Goal: Communication & Community: Answer question/provide support

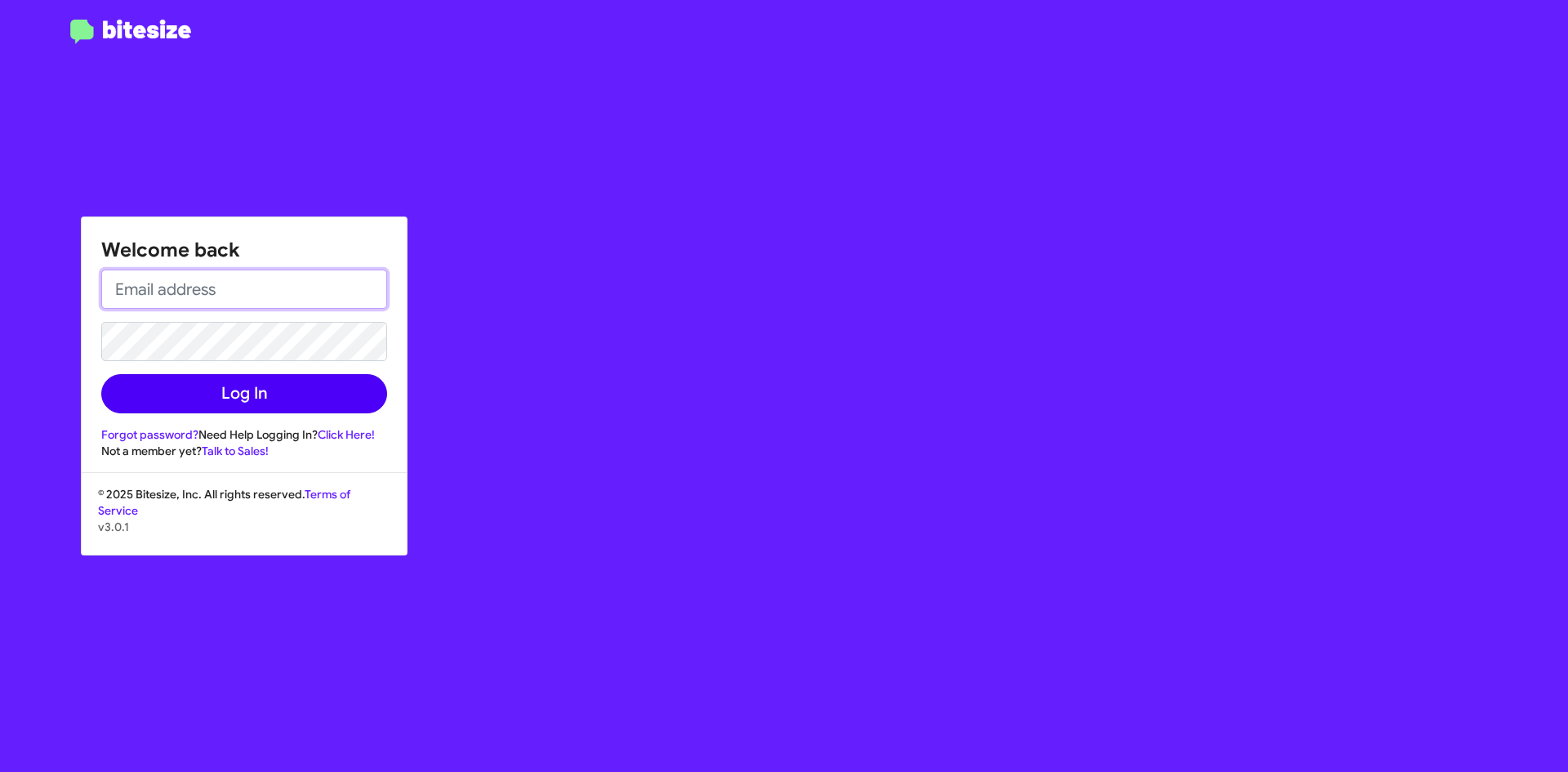
type input "[EMAIL_ADDRESS][PERSON_NAME][DOMAIN_NAME]"
click at [200, 400] on button "Log In" at bounding box center [244, 393] width 286 height 39
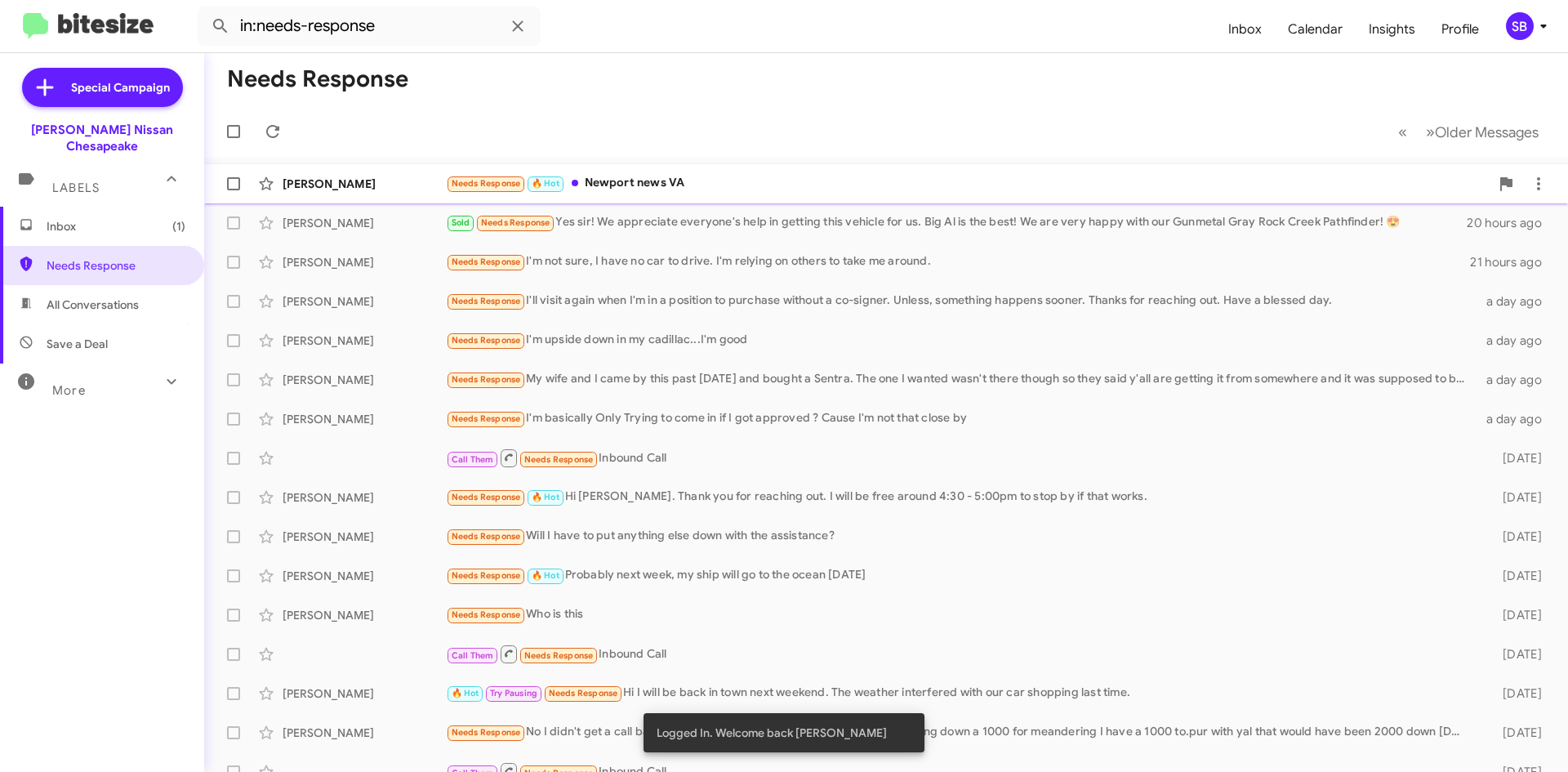
click at [774, 196] on div "[PERSON_NAME] Needs Response 🔥 Hot Newport news [GEOGRAPHIC_DATA] 19 hours ago" at bounding box center [885, 183] width 1337 height 33
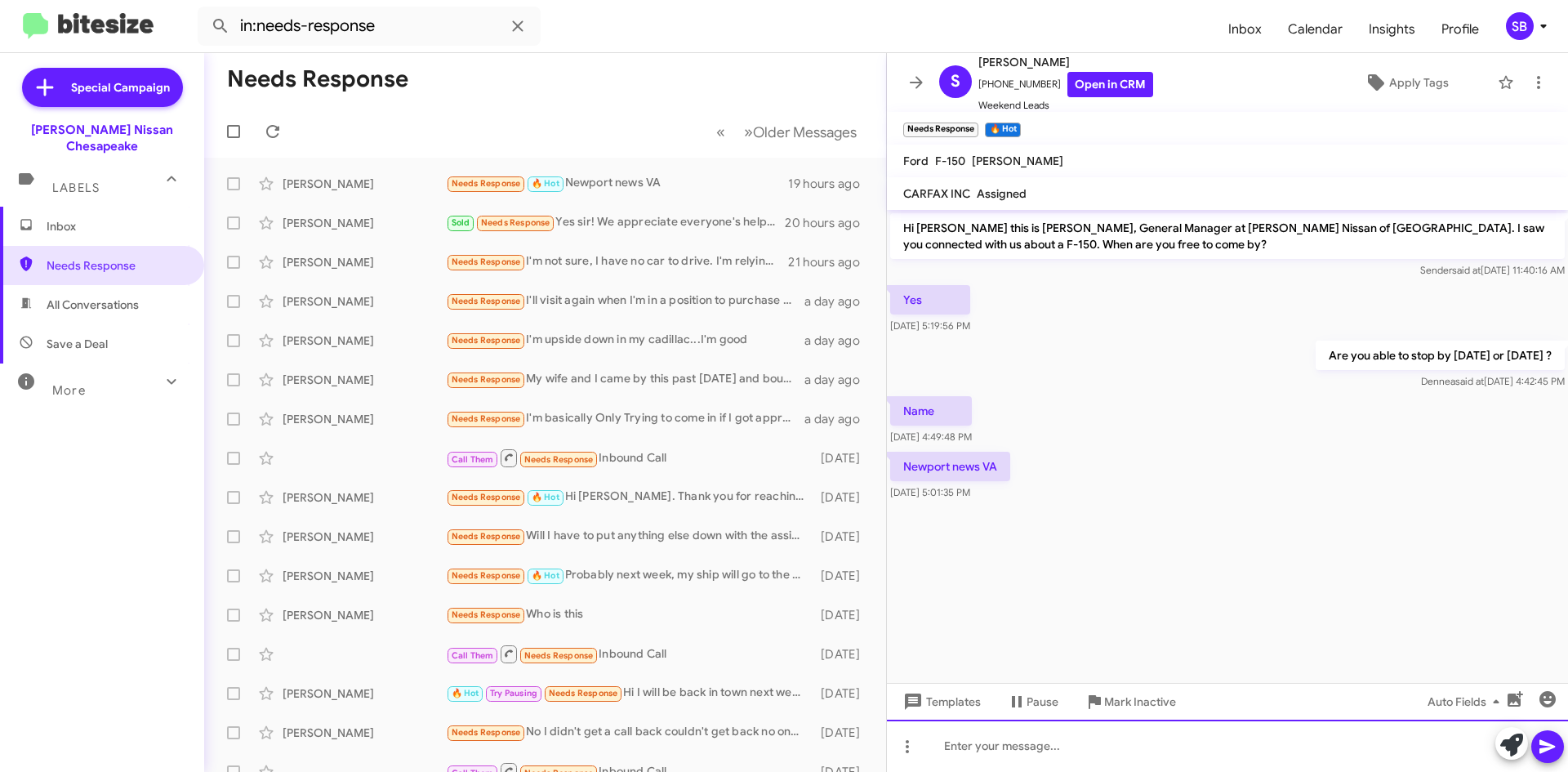
click at [1008, 741] on div at bounding box center [1226, 746] width 681 height 52
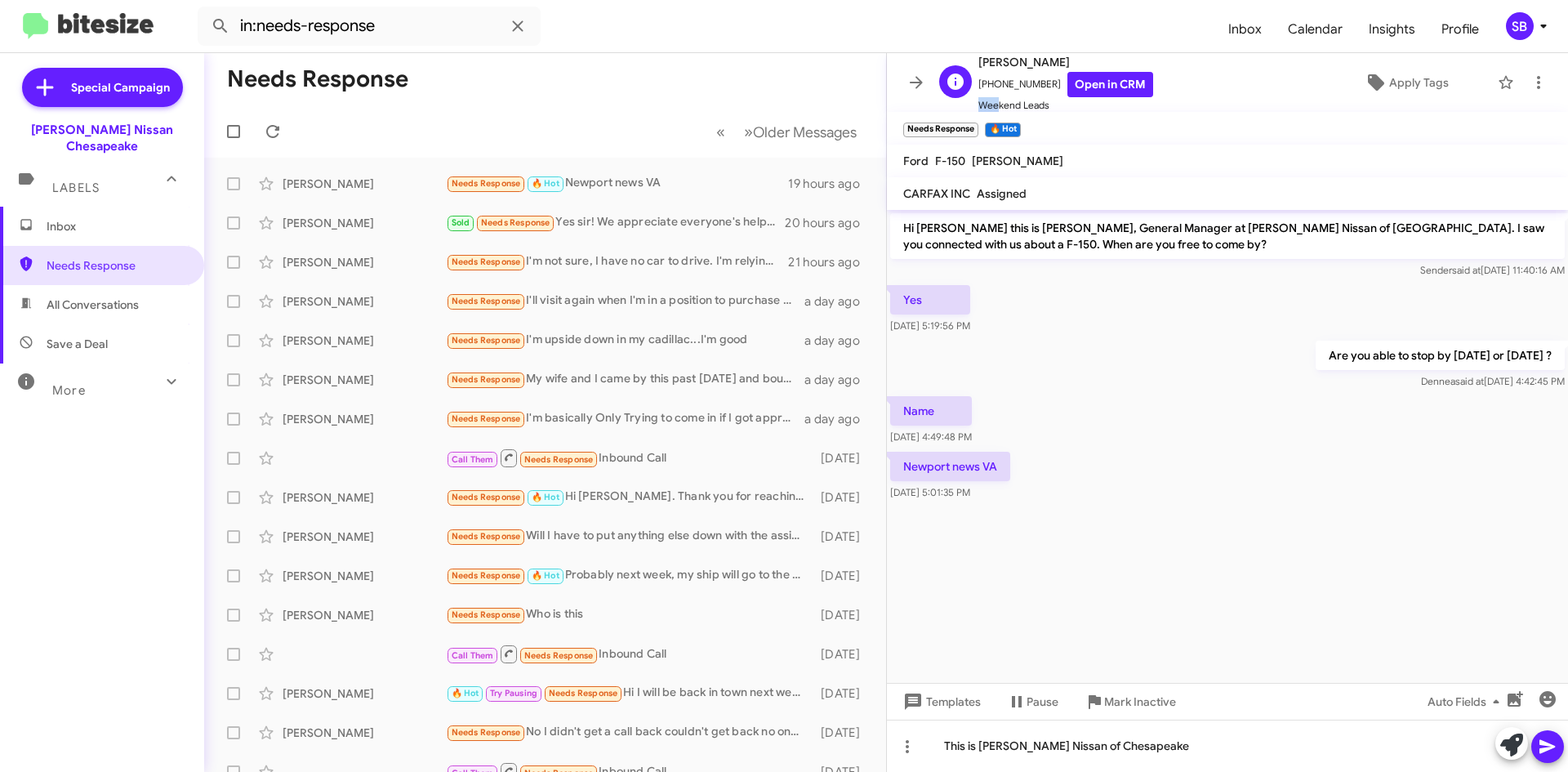
scroll to position [2, 0]
drag, startPoint x: 1044, startPoint y: 85, endPoint x: 989, endPoint y: 90, distance: 55.2
click at [989, 90] on span "[PHONE_NUMBER] Open in CRM" at bounding box center [1065, 82] width 175 height 25
copy span "9489007334"
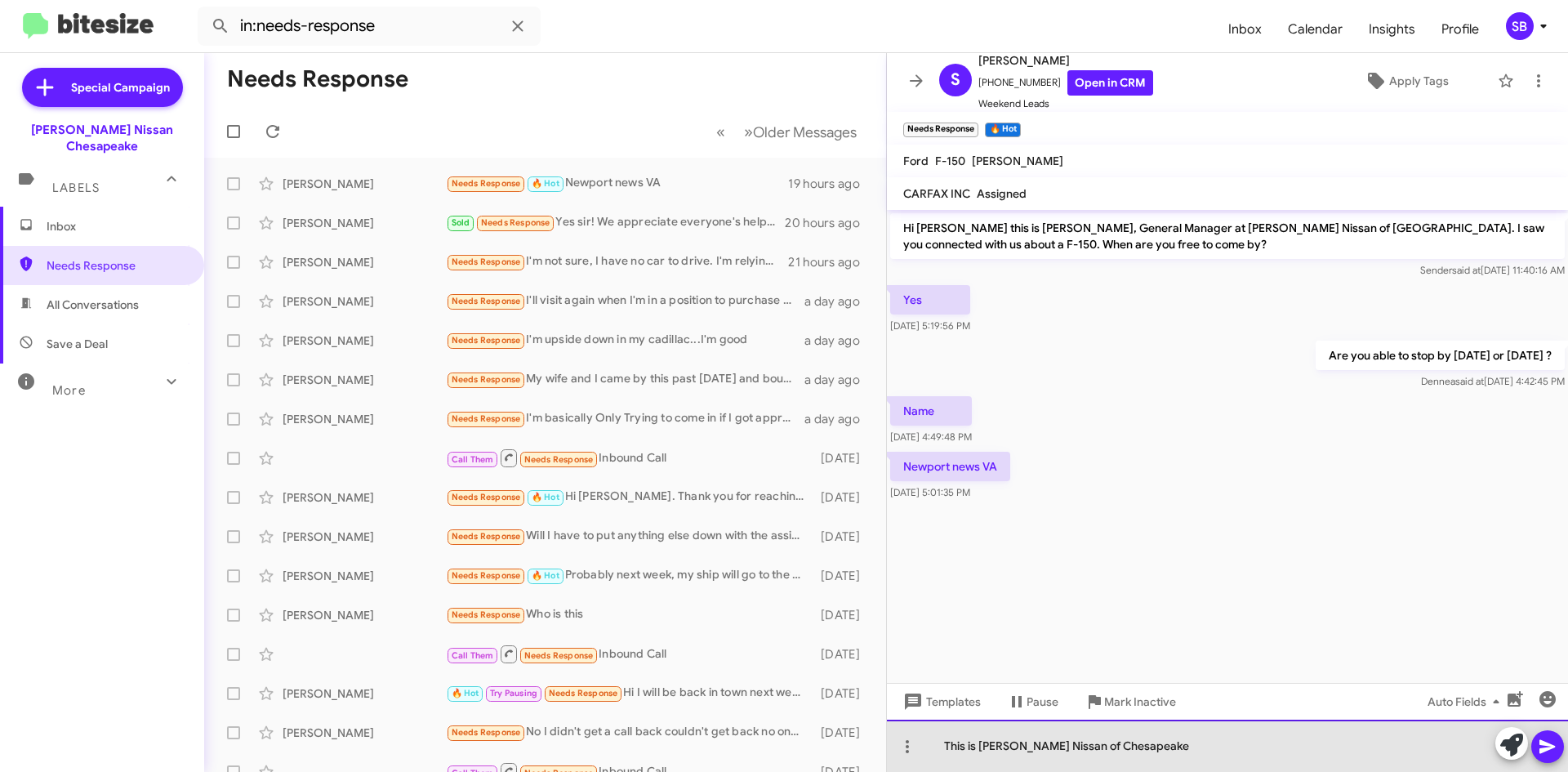
click at [1157, 745] on div "This is [PERSON_NAME] Nissan of Chesapeake" at bounding box center [1226, 746] width 681 height 52
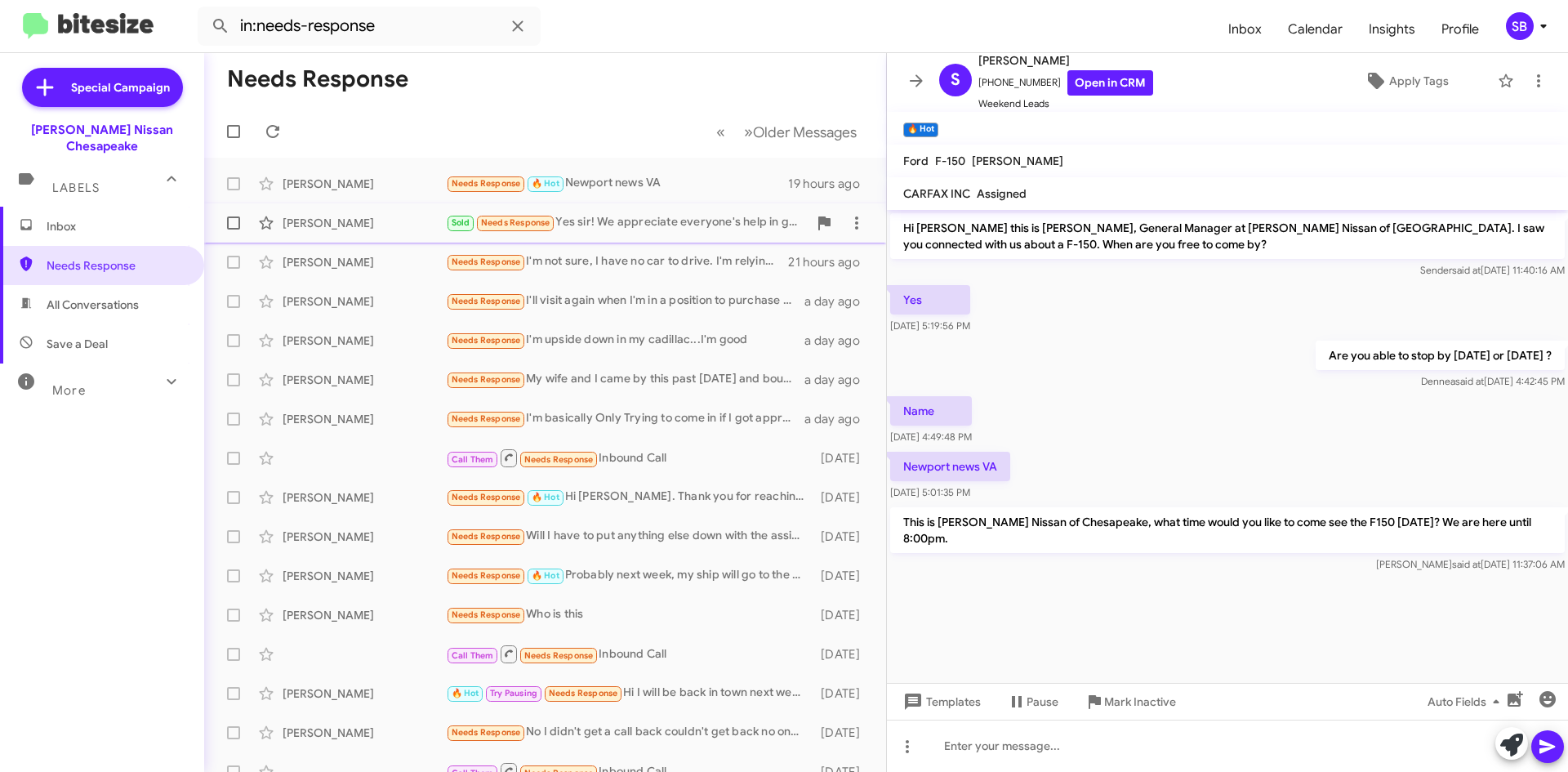
click at [663, 229] on div "Sold Needs Response Yes sir! We appreciate everyone's help in getting this vehi…" at bounding box center [627, 222] width 362 height 19
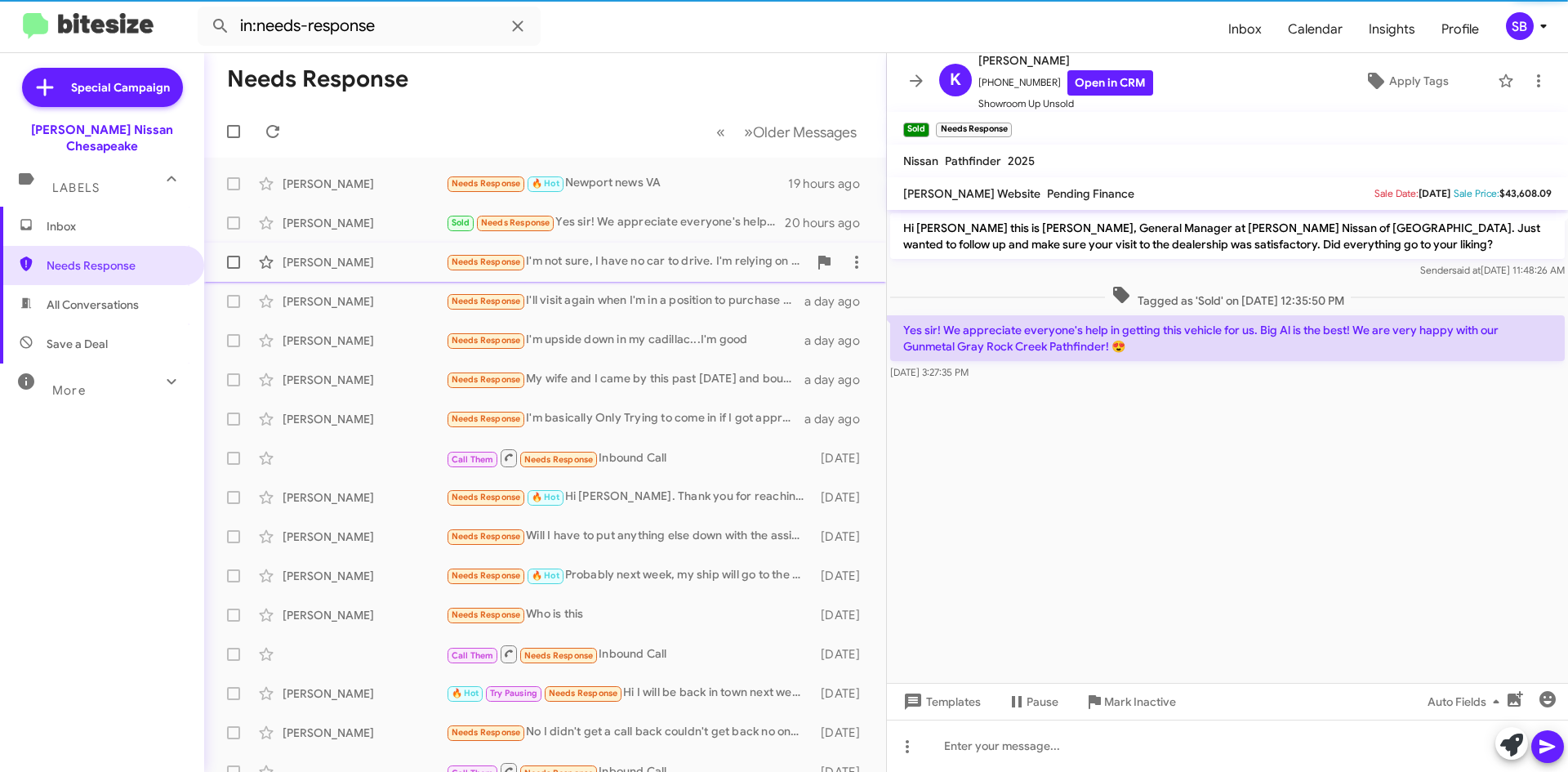
click at [629, 255] on div "Needs Response I'm not sure, I have no car to drive. I'm relying on others to t…" at bounding box center [627, 261] width 362 height 19
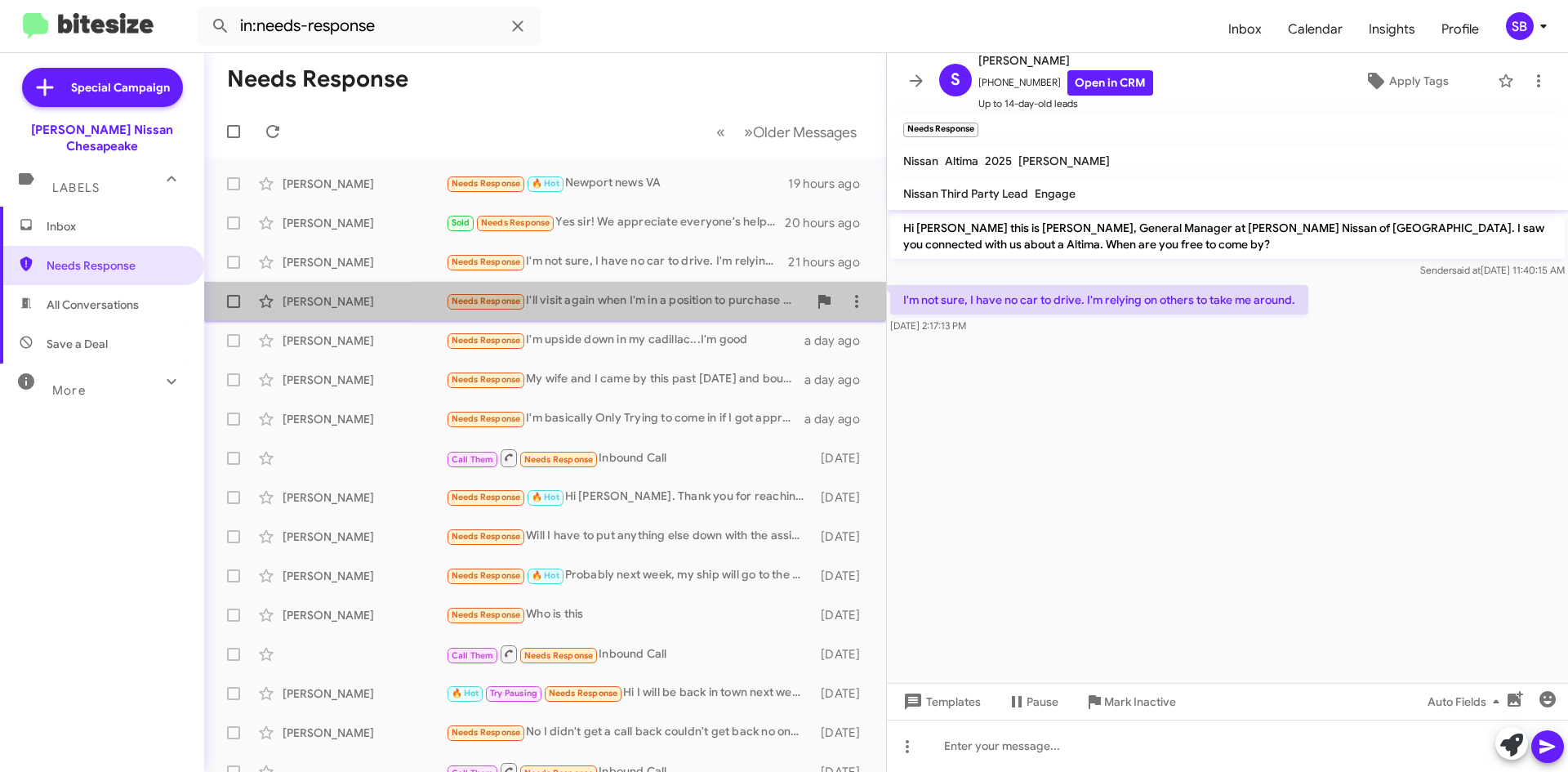
click at [681, 299] on div "Needs Response I'll visit again when I'm in a position to purchase without a co…" at bounding box center [627, 301] width 362 height 19
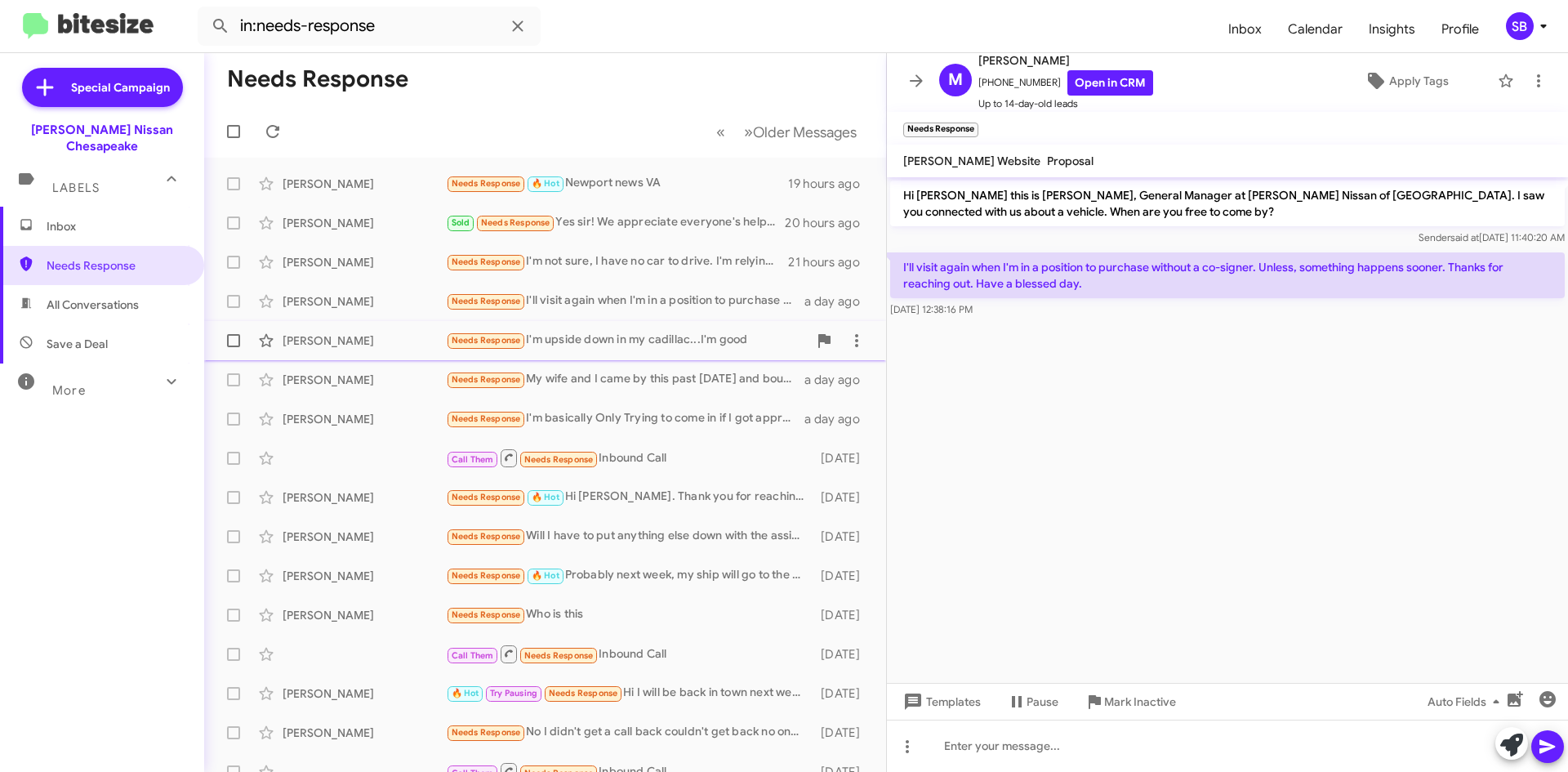
click at [649, 346] on div "Needs Response I'm upside down in my cadillac...I'm good" at bounding box center [627, 340] width 362 height 19
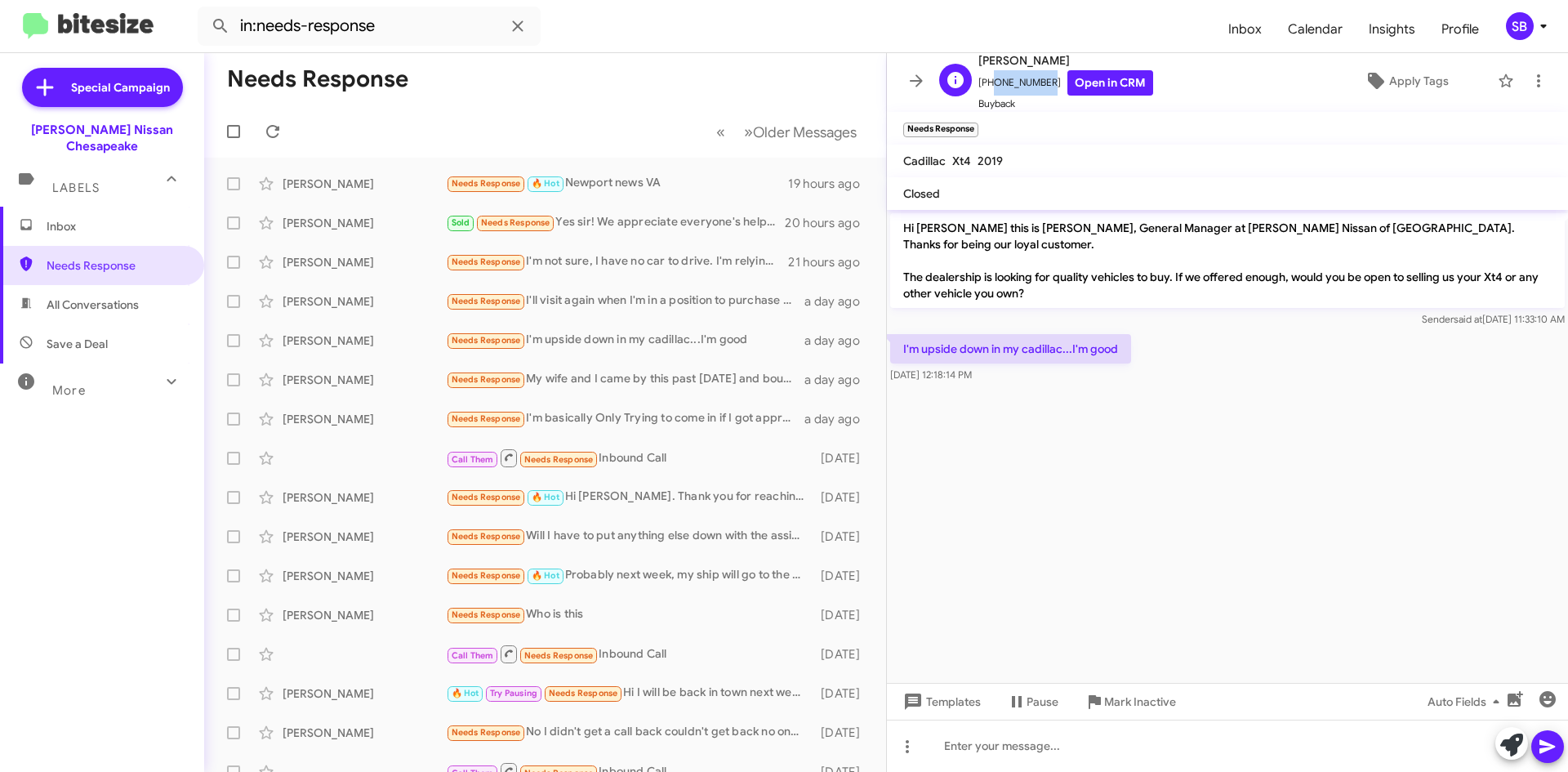
drag, startPoint x: 1037, startPoint y: 84, endPoint x: 988, endPoint y: 87, distance: 49.1
click at [988, 87] on span "[PHONE_NUMBER] Open in CRM" at bounding box center [1065, 82] width 175 height 25
copy span "7573772317"
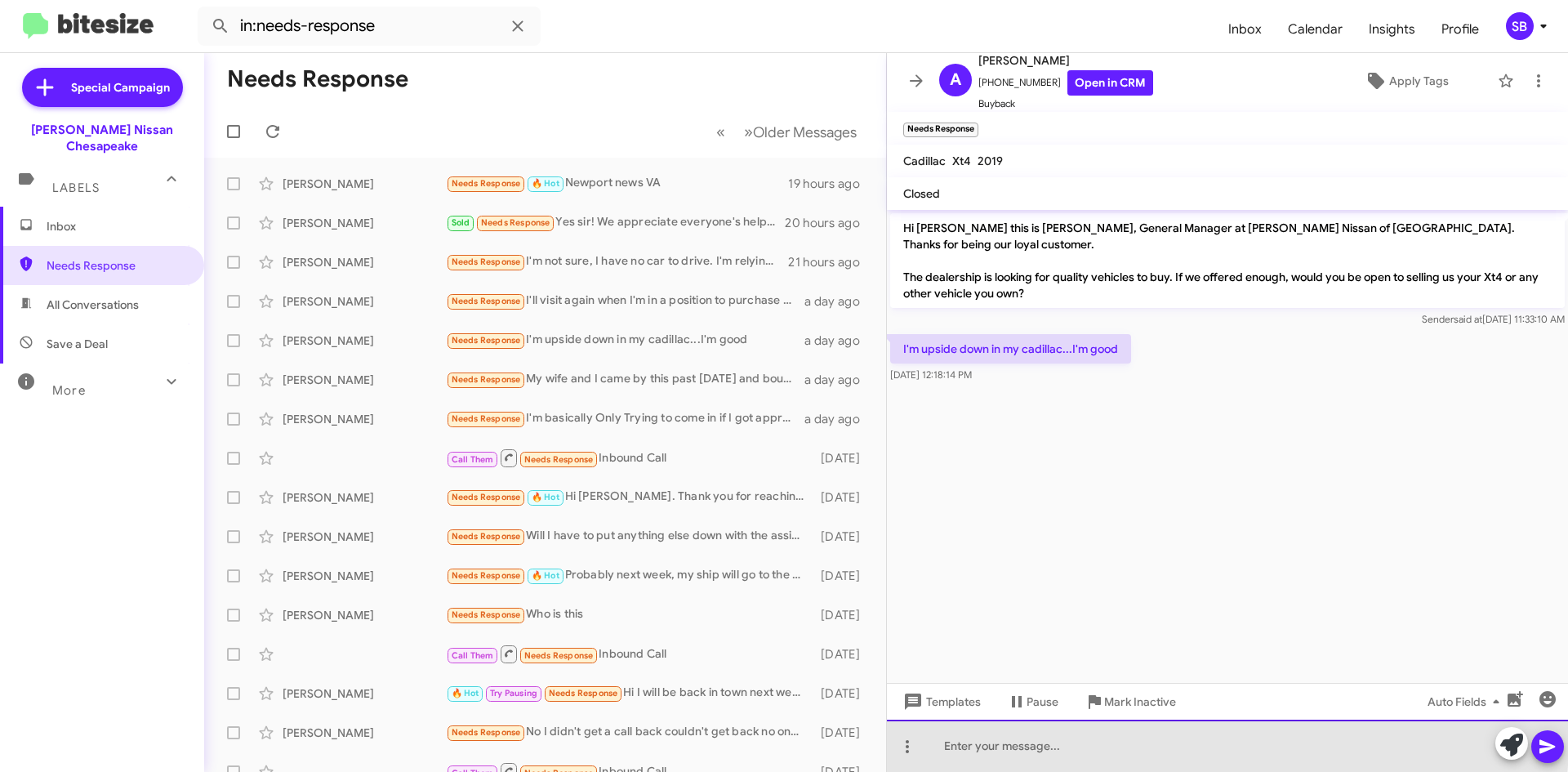
click at [1021, 737] on div at bounding box center [1226, 746] width 681 height 52
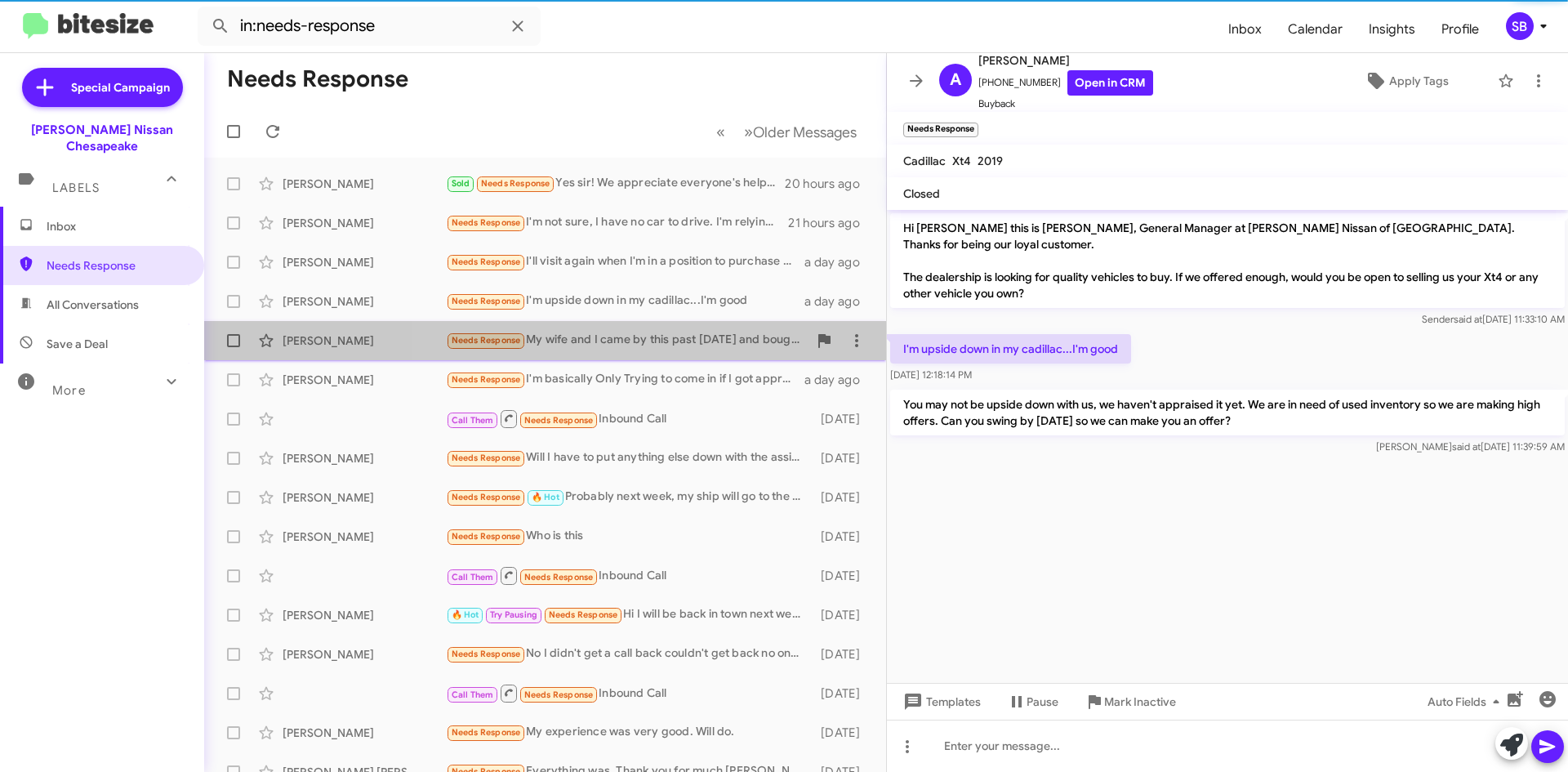
click at [649, 347] on div "Needs Response My wife and I came by this past [DATE] and bought a Sentra. The …" at bounding box center [627, 340] width 362 height 19
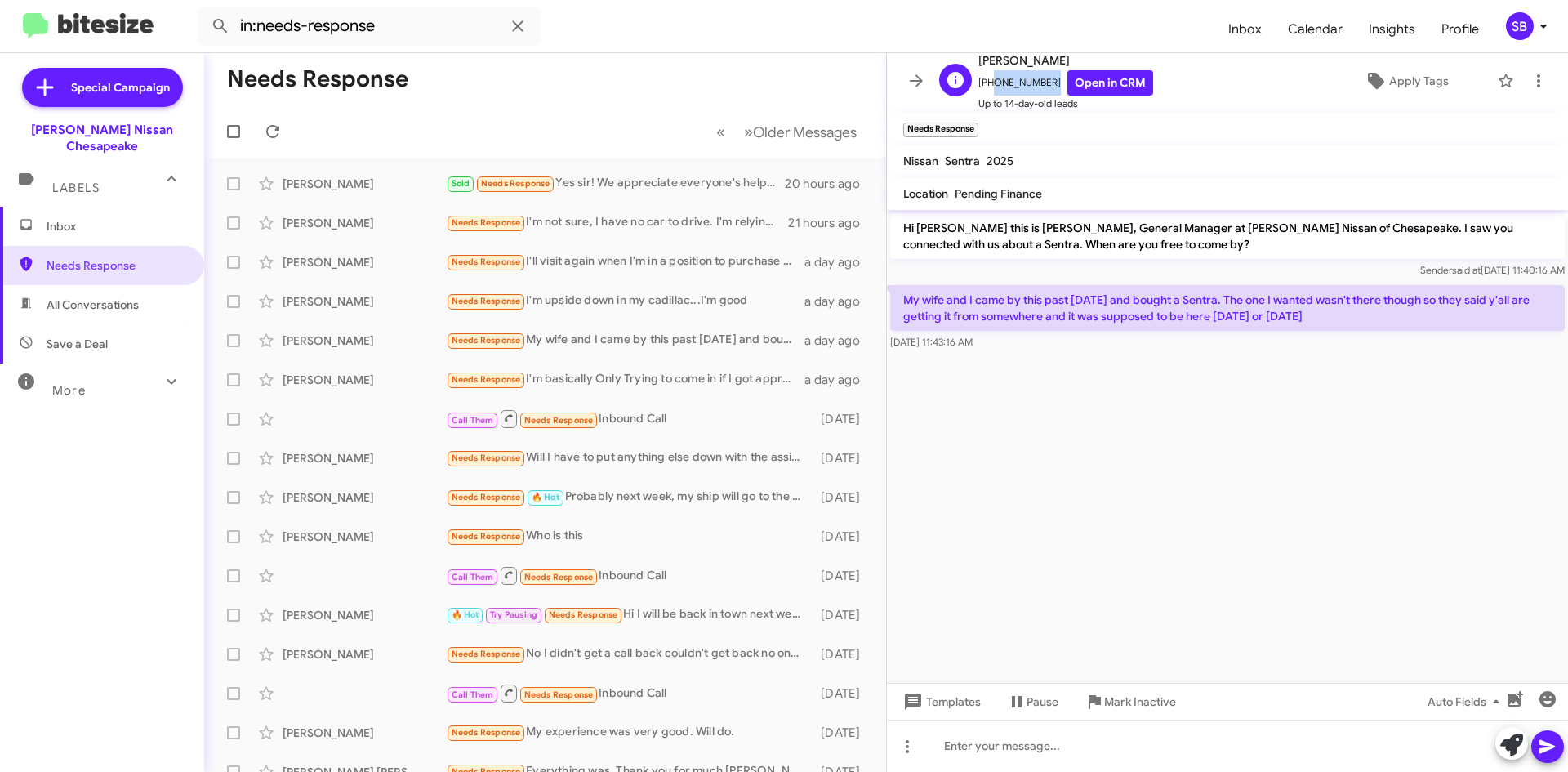
drag, startPoint x: 1042, startPoint y: 87, endPoint x: 986, endPoint y: 92, distance: 56.2
click at [986, 92] on span "[PHONE_NUMBER] Open in CRM" at bounding box center [1065, 82] width 175 height 25
drag, startPoint x: 994, startPoint y: 84, endPoint x: 1010, endPoint y: 377, distance: 293.4
click at [1037, 382] on cdk-virtual-scroll-viewport "Hi [PERSON_NAME] this is [PERSON_NAME], General Manager at [PERSON_NAME] Nissan…" at bounding box center [1226, 446] width 681 height 473
click at [691, 454] on div "Needs Response Will I have to put anything else down with the assistance?" at bounding box center [627, 458] width 362 height 19
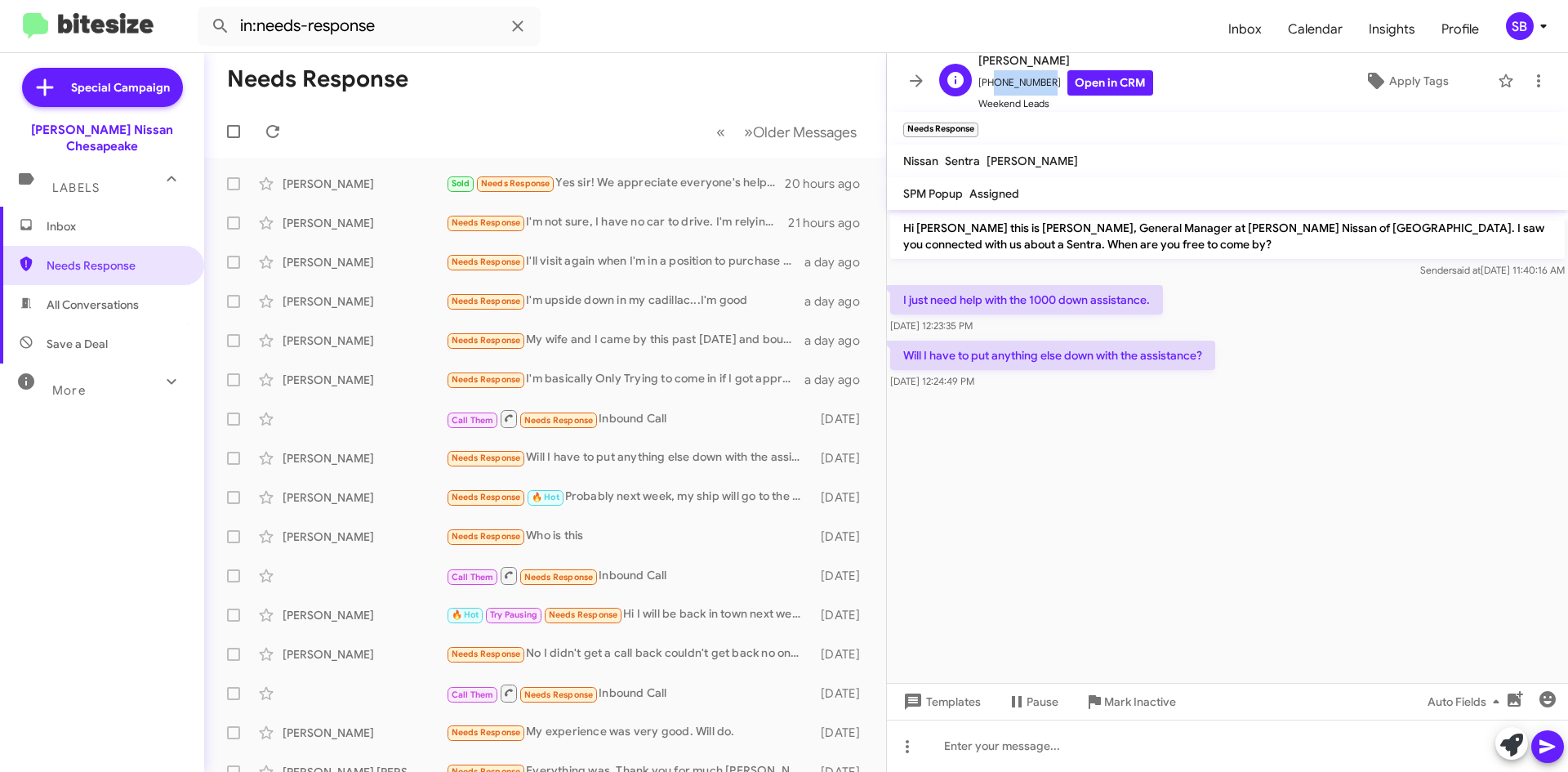
drag, startPoint x: 1038, startPoint y: 84, endPoint x: 989, endPoint y: 94, distance: 50.0
click at [989, 94] on span "[PHONE_NUMBER] Open in CRM" at bounding box center [1065, 82] width 175 height 25
copy span "7573778591"
click at [680, 498] on div "Needs Response 🔥 Hot Probably next week, my ship will go to the ocean [DATE]" at bounding box center [627, 497] width 362 height 19
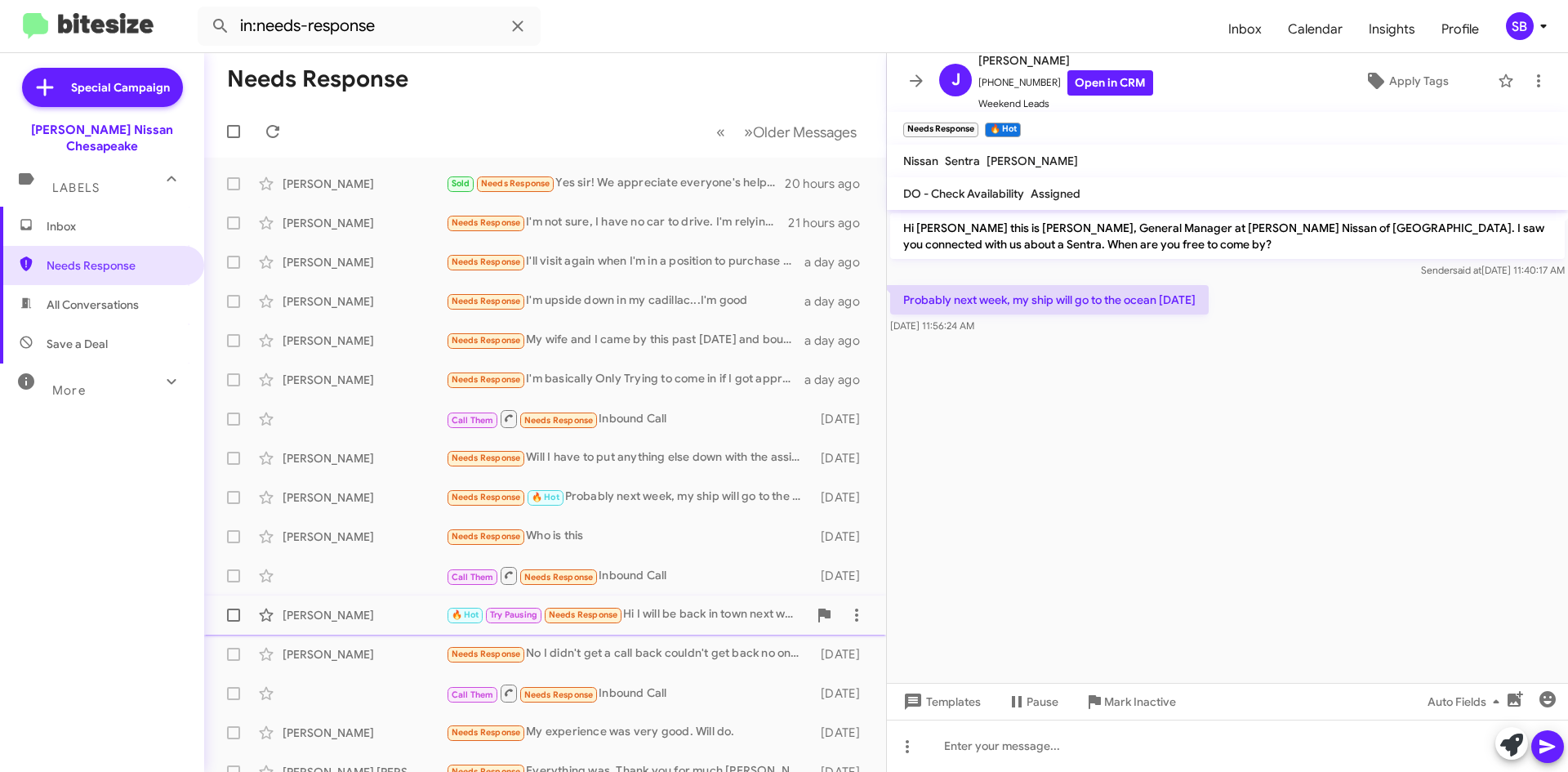
click at [709, 609] on div "🔥 Hot Try Pausing Needs Response Hi I will be back in town next weekend. The we…" at bounding box center [627, 614] width 362 height 19
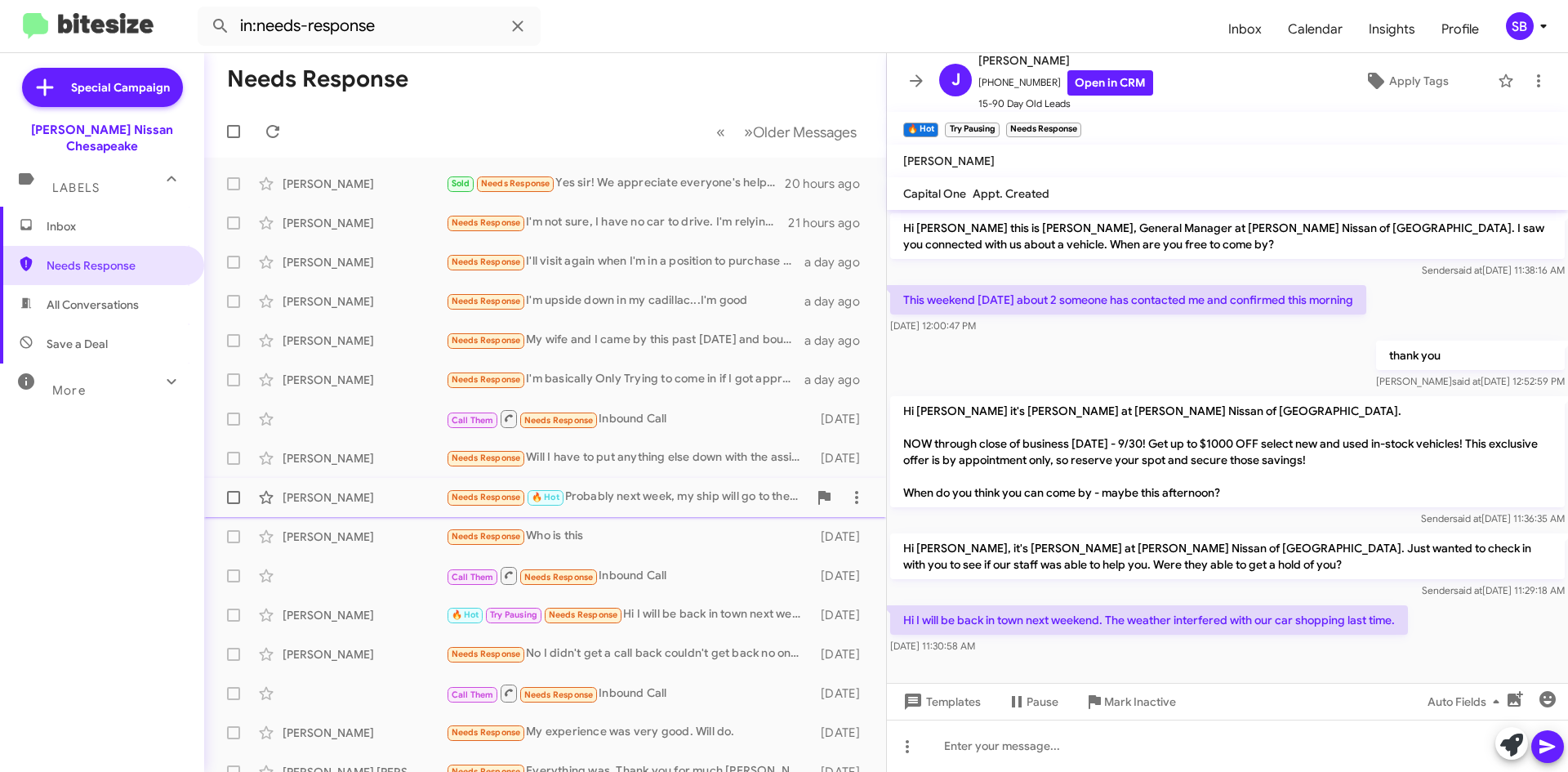
scroll to position [163, 0]
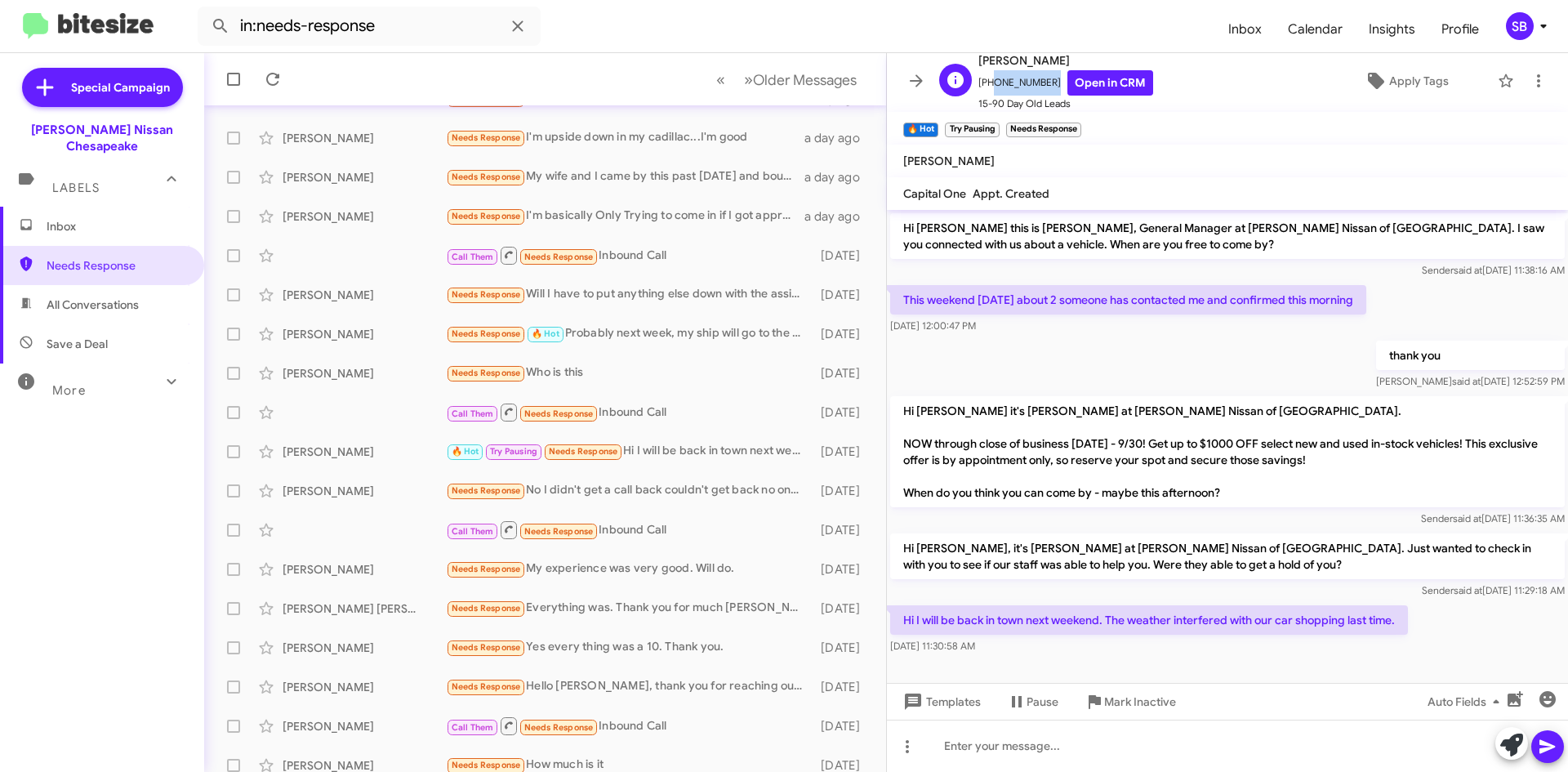
drag, startPoint x: 1042, startPoint y: 81, endPoint x: 985, endPoint y: 88, distance: 57.4
click at [985, 88] on span "[PHONE_NUMBER] Open in CRM" at bounding box center [1065, 82] width 175 height 25
copy span "7578078041"
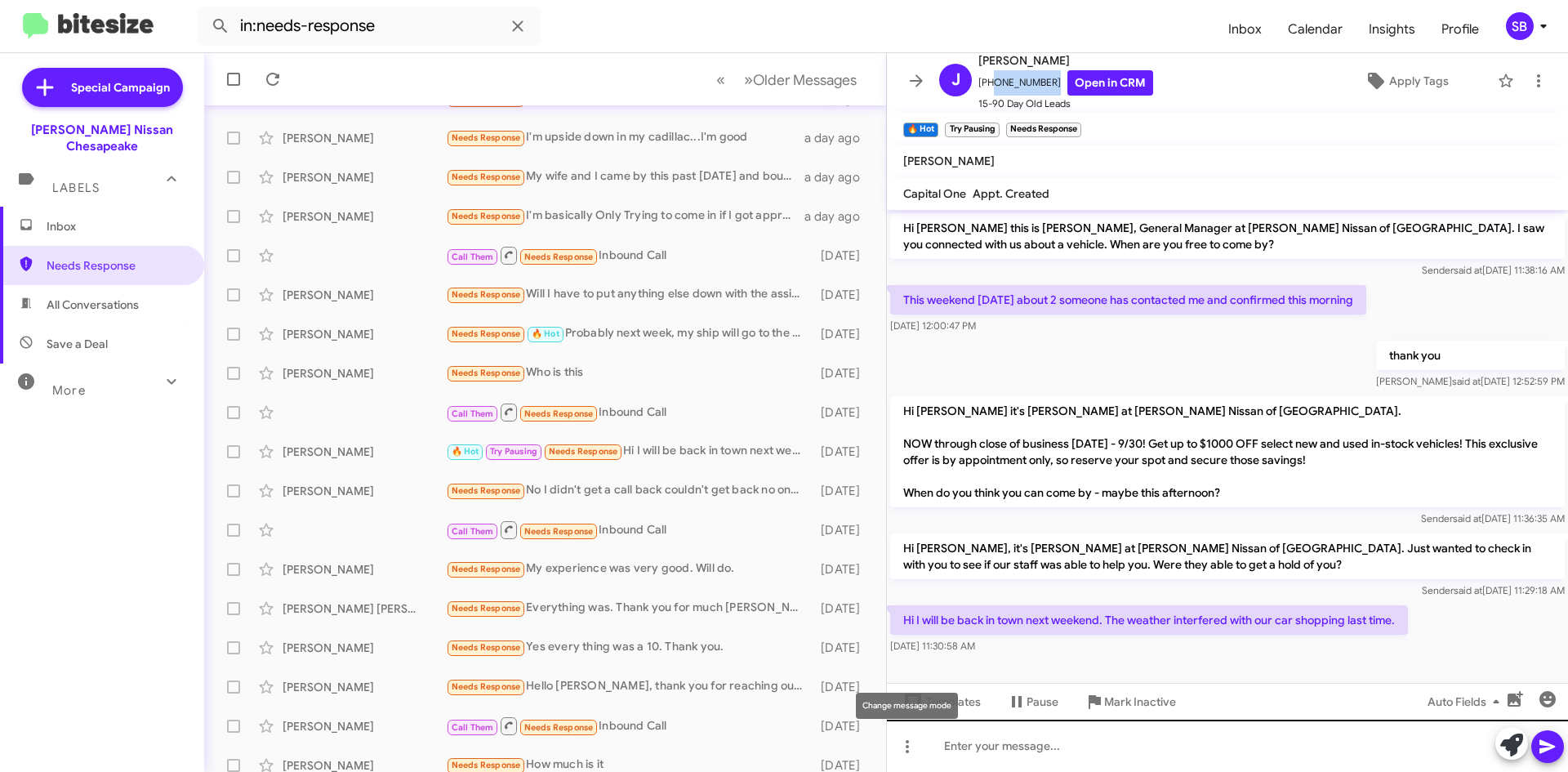
drag, startPoint x: 903, startPoint y: 749, endPoint x: 924, endPoint y: 735, distance: 25.2
click at [903, 749] on icon at bounding box center [907, 747] width 20 height 20
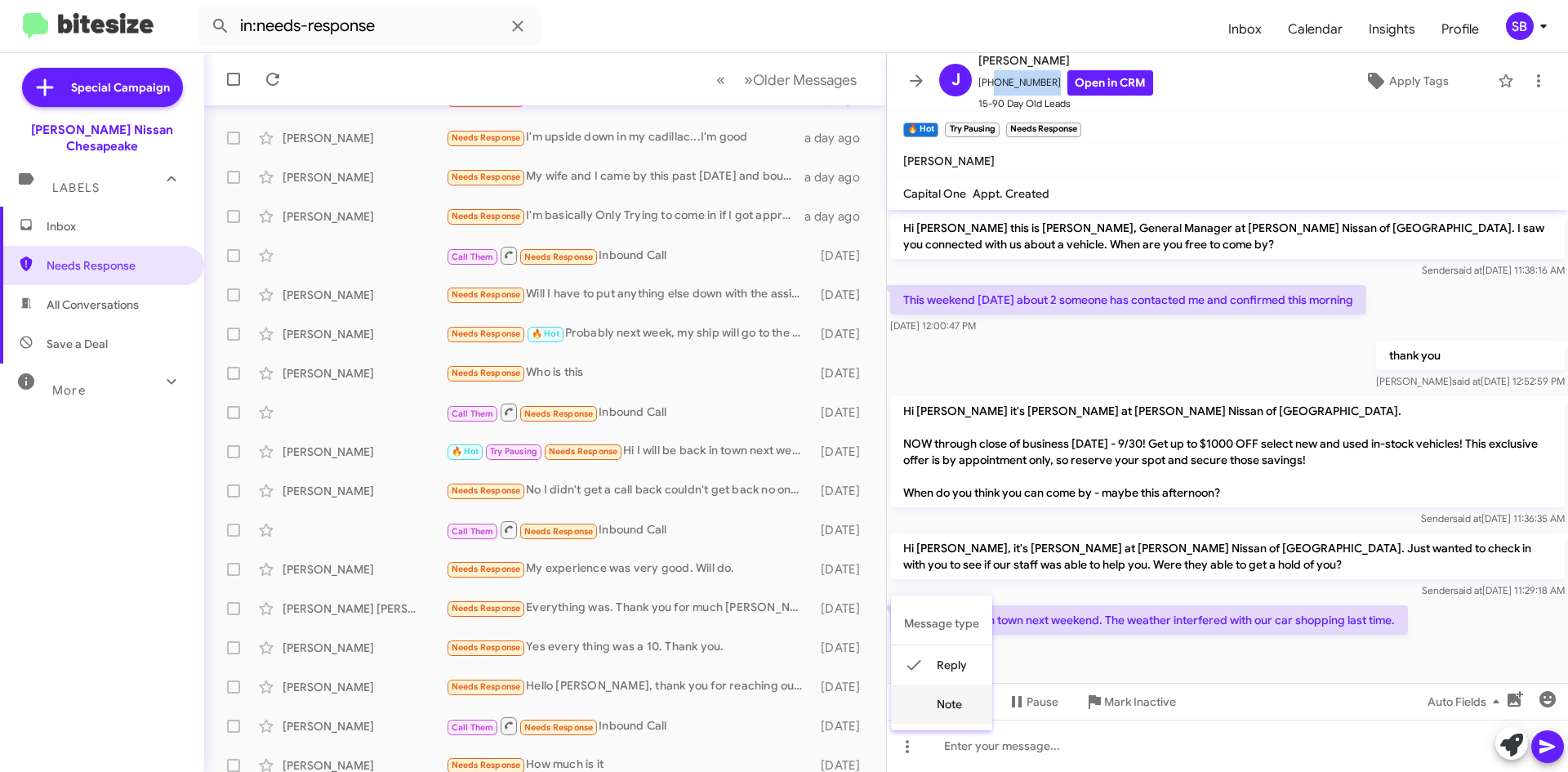
click at [951, 703] on button "note" at bounding box center [940, 704] width 101 height 39
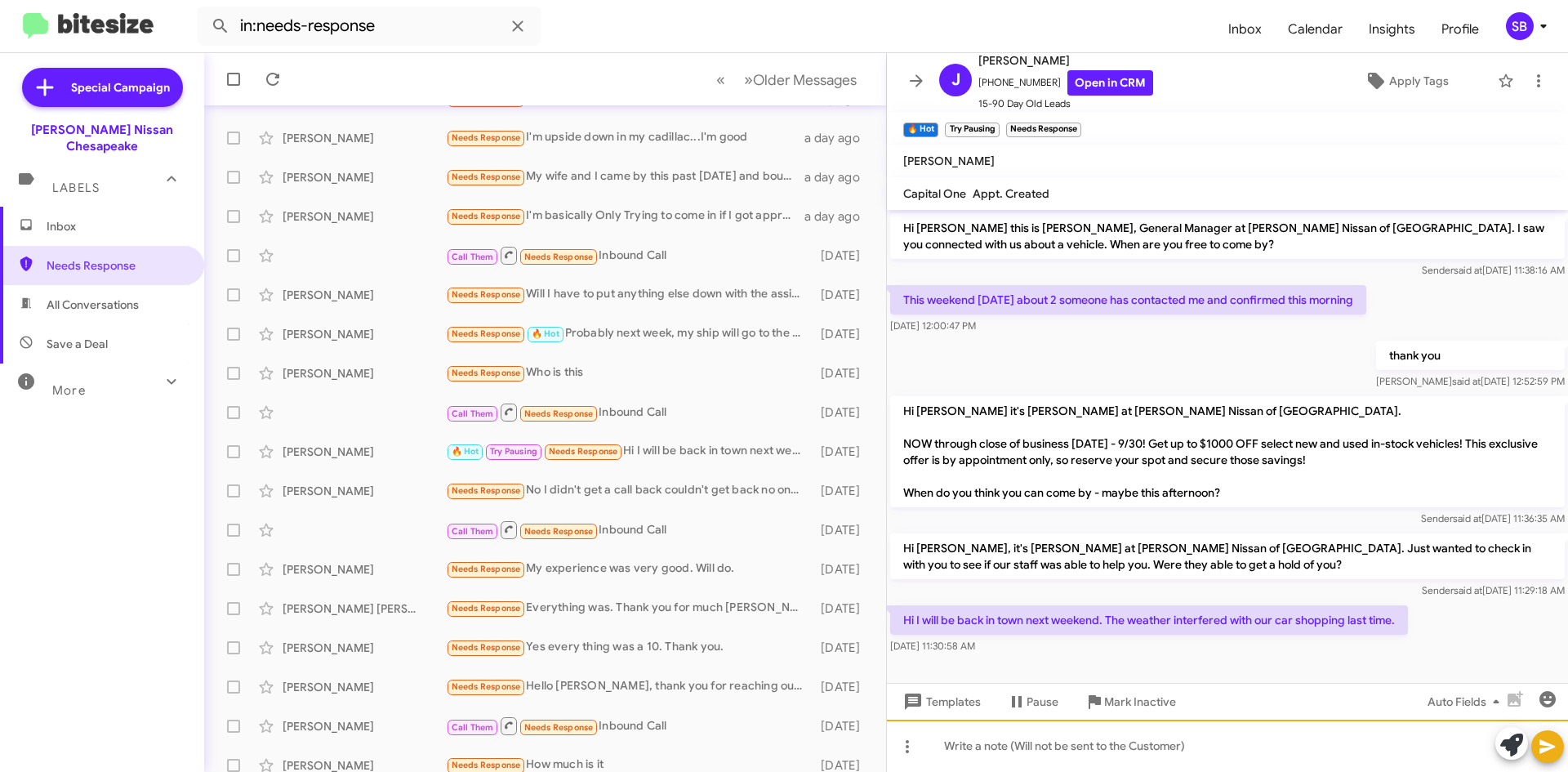
click at [1020, 747] on div at bounding box center [1226, 746] width 681 height 52
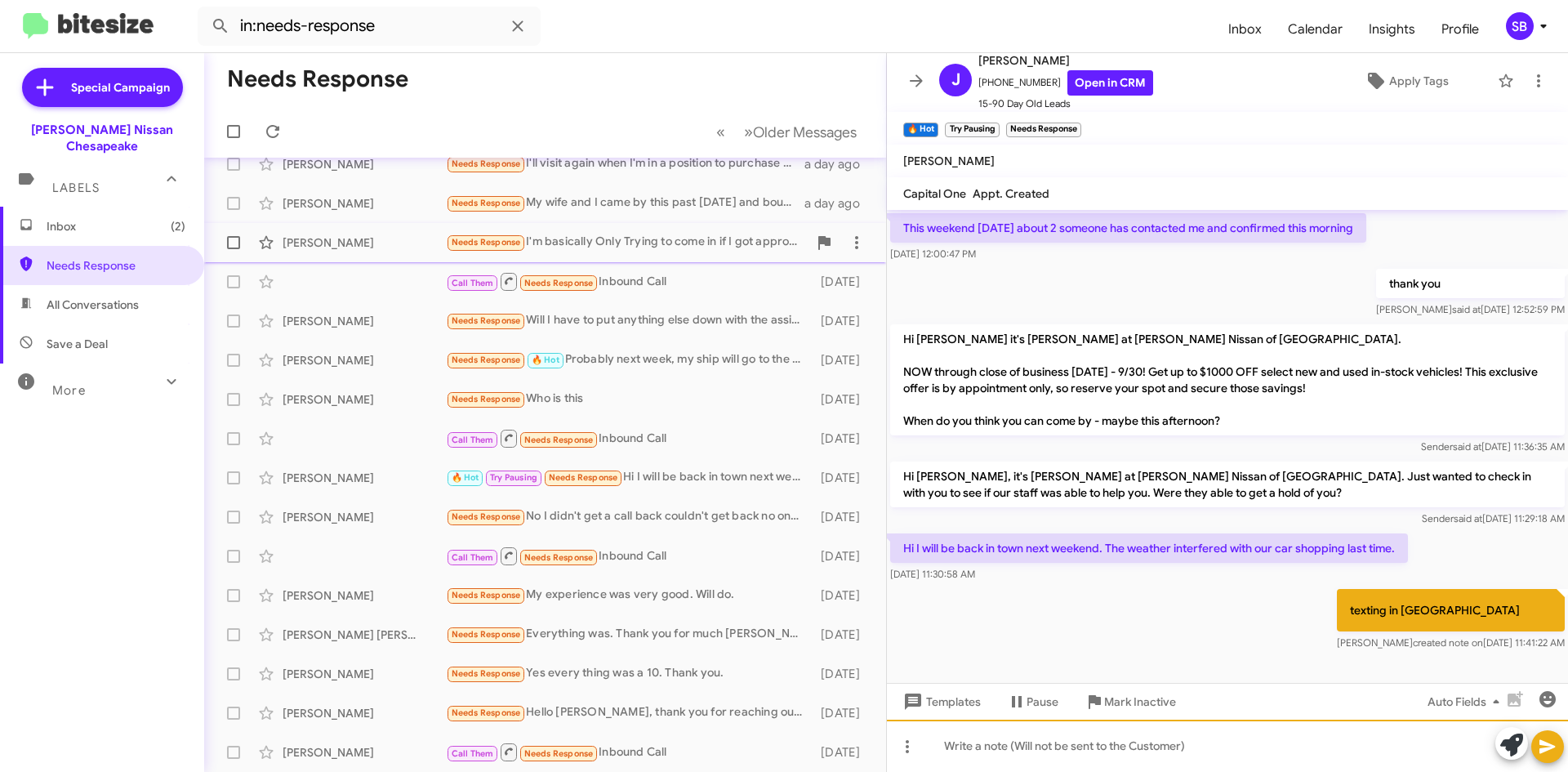
scroll to position [0, 0]
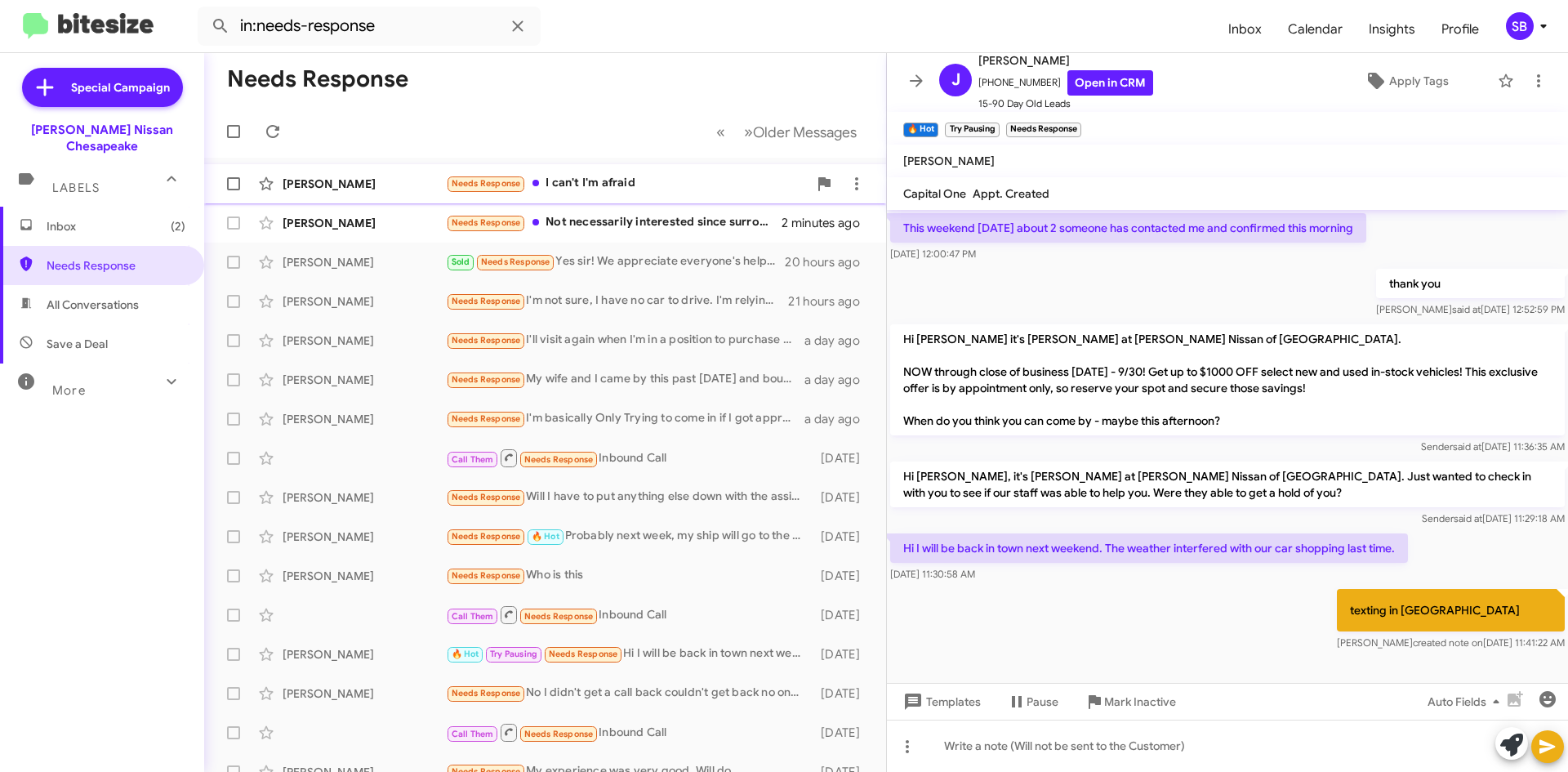
click at [657, 175] on div "Needs Response I can't I'm afraid" at bounding box center [627, 183] width 362 height 19
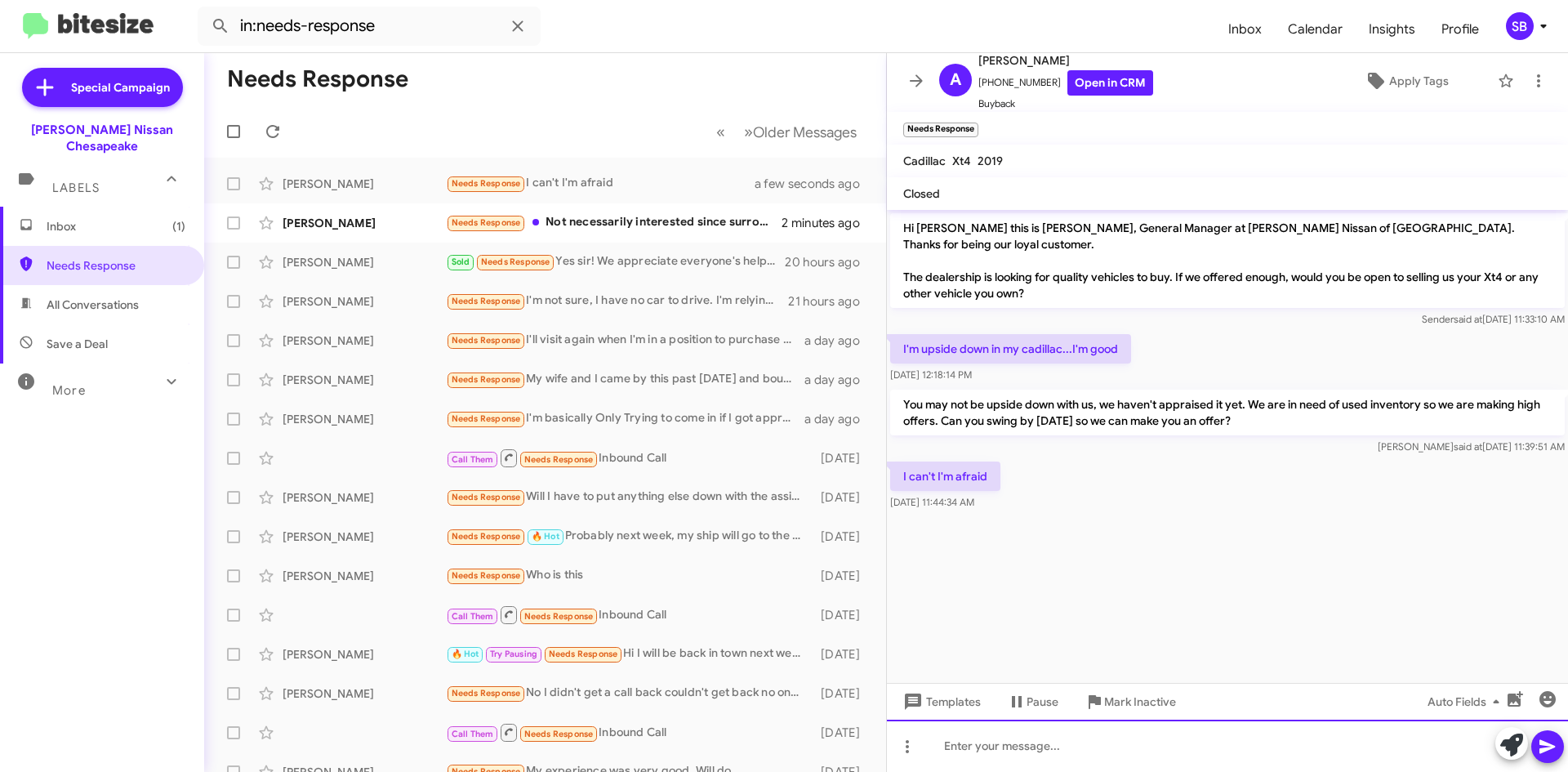
drag, startPoint x: 1015, startPoint y: 762, endPoint x: 1021, endPoint y: 744, distance: 19.0
click at [1016, 759] on div at bounding box center [1226, 746] width 681 height 52
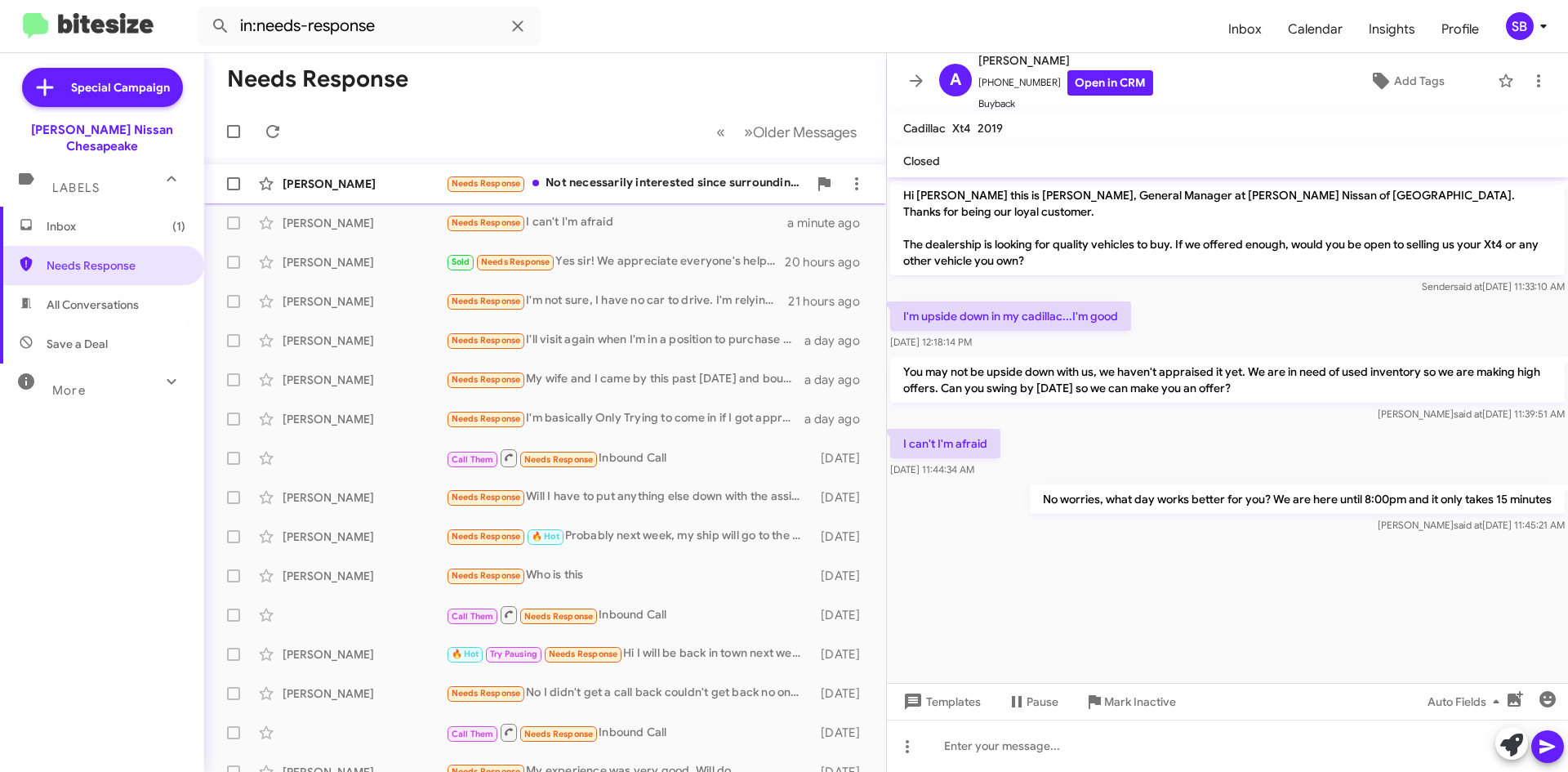
click at [696, 185] on div "Needs Response Not necessarily interested since surrounding Z cars are marked s…" at bounding box center [627, 183] width 362 height 19
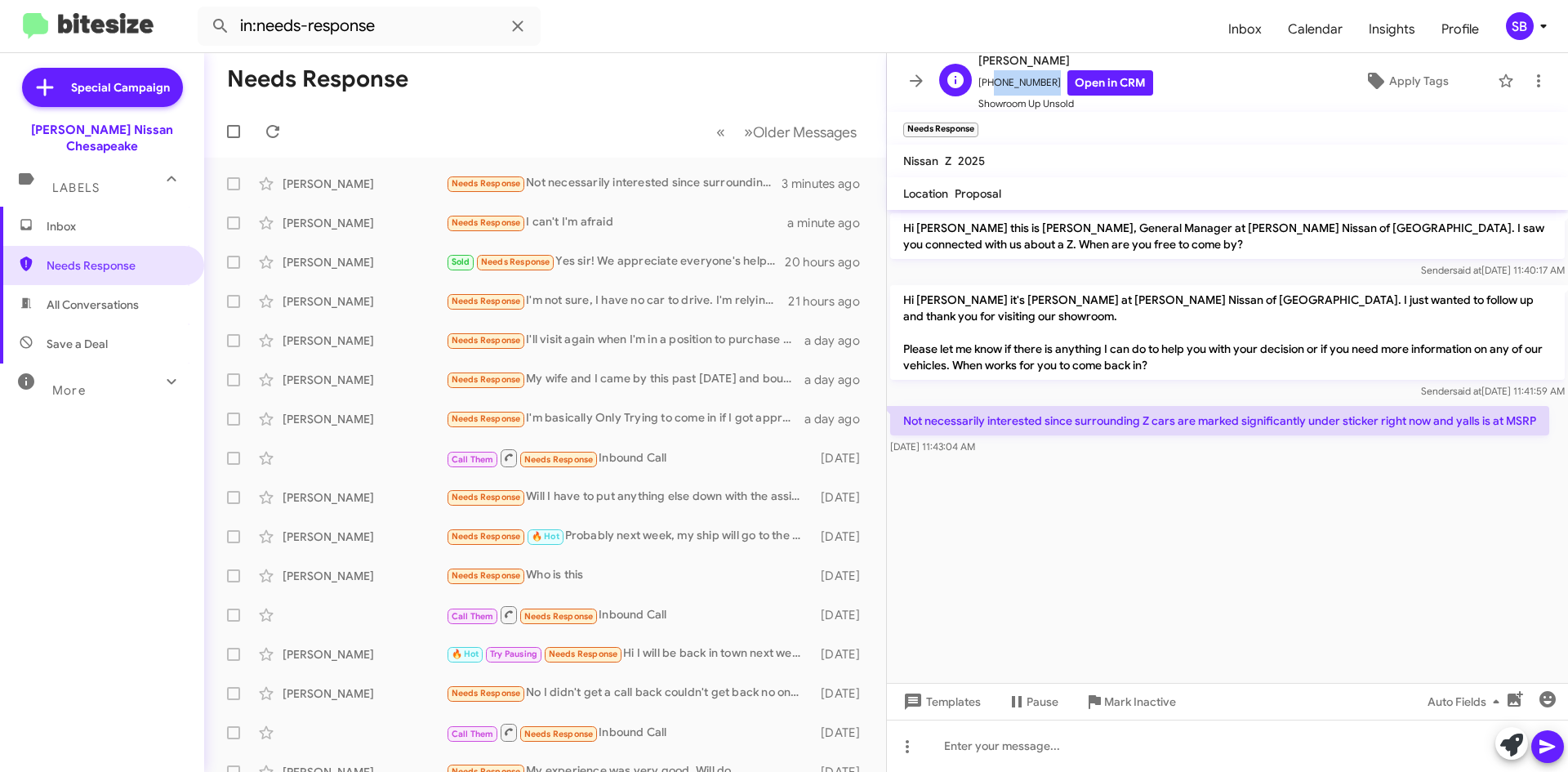
drag, startPoint x: 1046, startPoint y: 81, endPoint x: 986, endPoint y: 91, distance: 60.8
click at [986, 91] on span "[PHONE_NUMBER] Open in CRM" at bounding box center [1065, 82] width 175 height 25
copy span "7864730966"
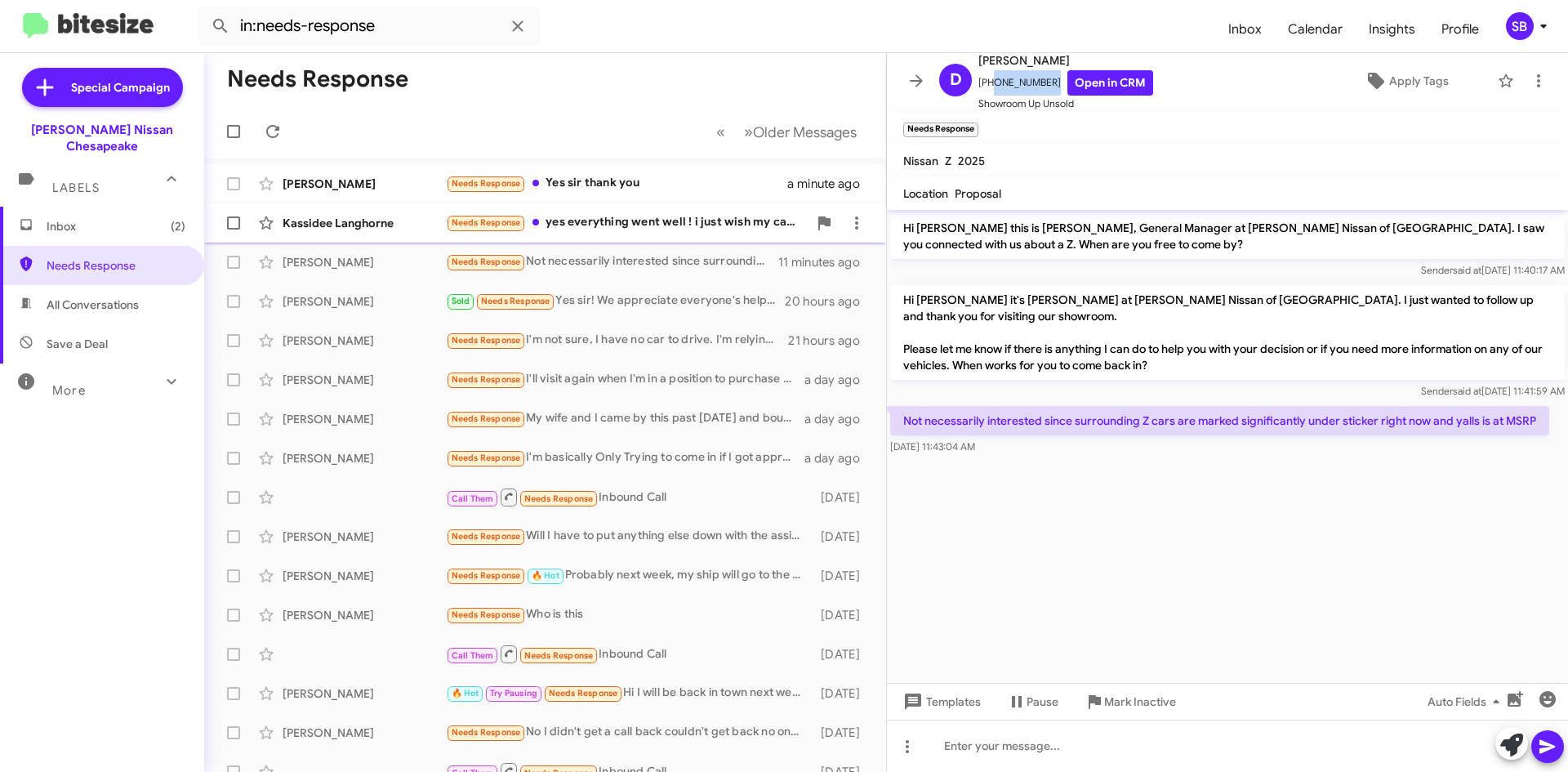
click at [630, 225] on div "Needs Response yes everything went well ! i just wish my car was ready [DATE] i…" at bounding box center [627, 222] width 362 height 19
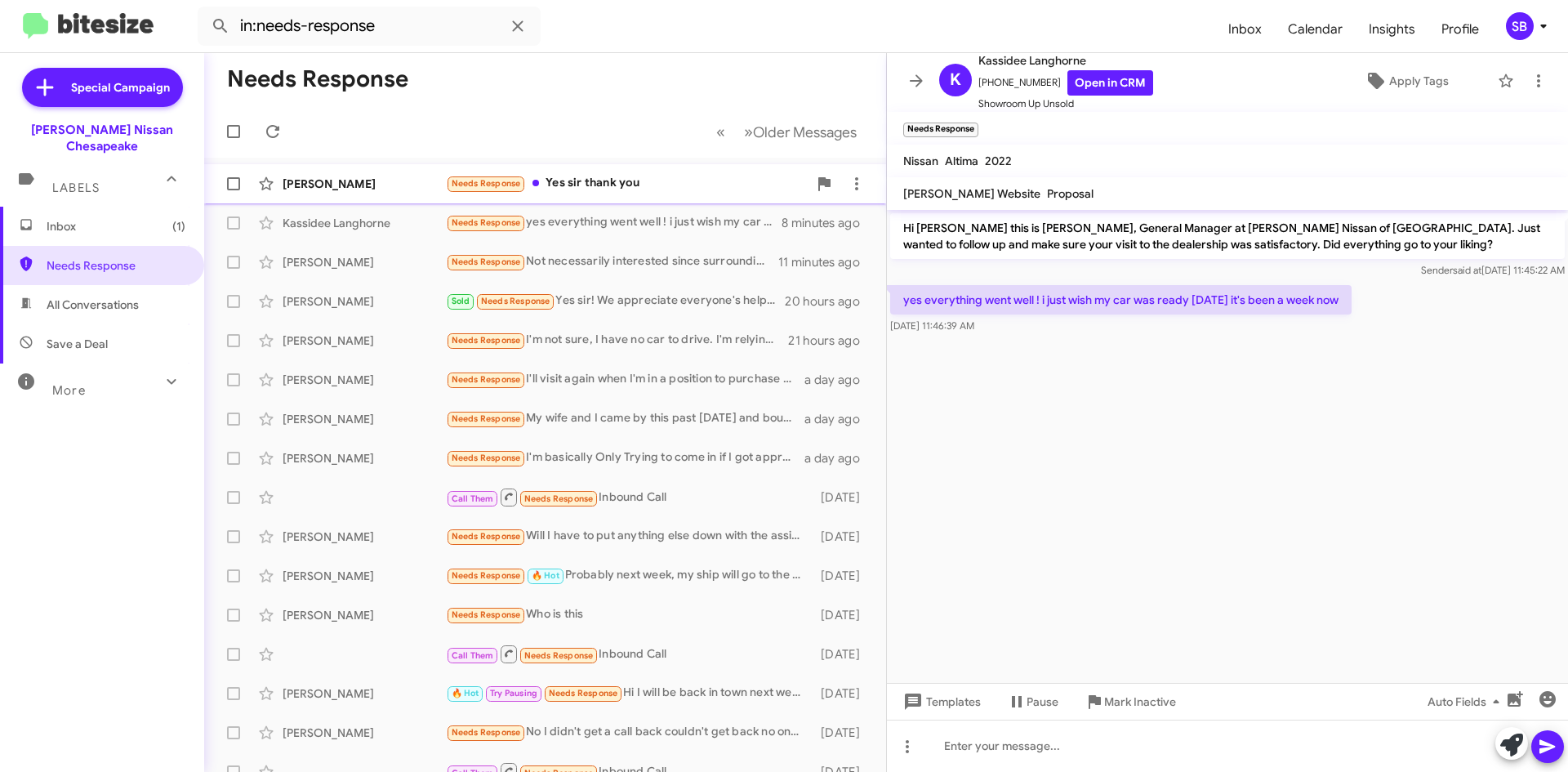
click at [655, 196] on div "[PERSON_NAME] Needs Response Yes sir thank you a minute ago" at bounding box center [545, 183] width 656 height 33
